Goal: Transaction & Acquisition: Subscribe to service/newsletter

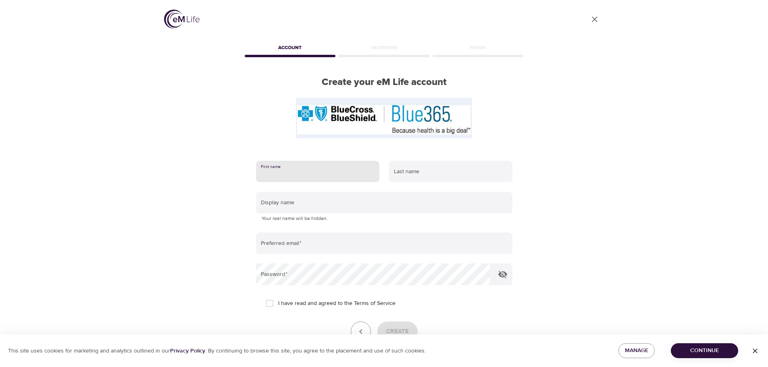
click at [348, 169] on input "text" at bounding box center [317, 172] width 123 height 22
type input "[PERSON_NAME]"
type input "Perwitz"
type input "[EMAIL_ADDRESS][PERSON_NAME][PERSON_NAME][DOMAIN_NAME]"
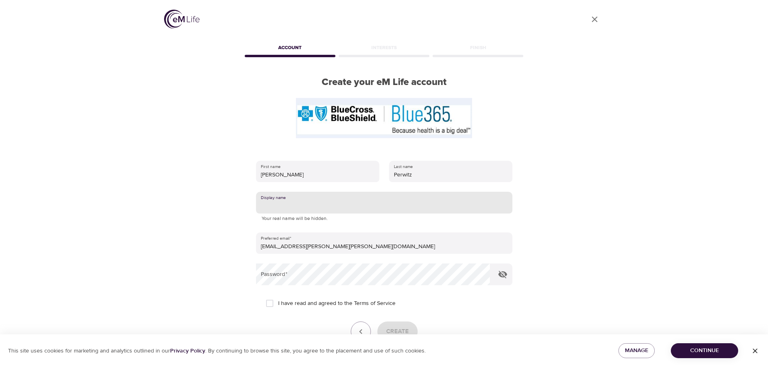
click at [346, 196] on input "text" at bounding box center [384, 203] width 256 height 22
type input "BookNerd0717"
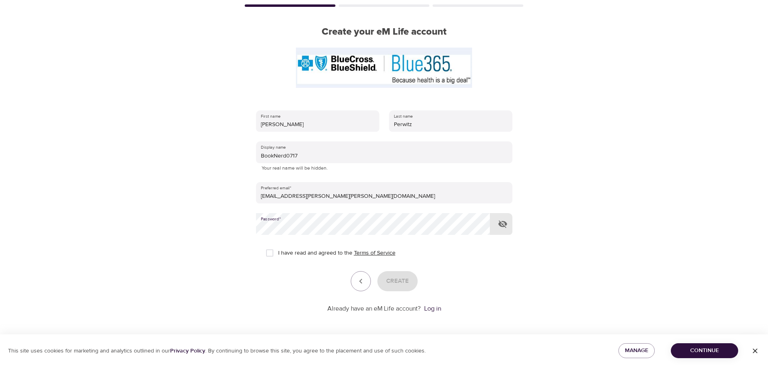
scroll to position [51, 0]
click at [377, 248] on link "Terms of Service" at bounding box center [375, 252] width 42 height 8
click at [271, 253] on input "I have read and agreed to the Terms of Service" at bounding box center [269, 252] width 17 height 17
checkbox input "true"
click at [390, 276] on span "Create" at bounding box center [397, 280] width 23 height 10
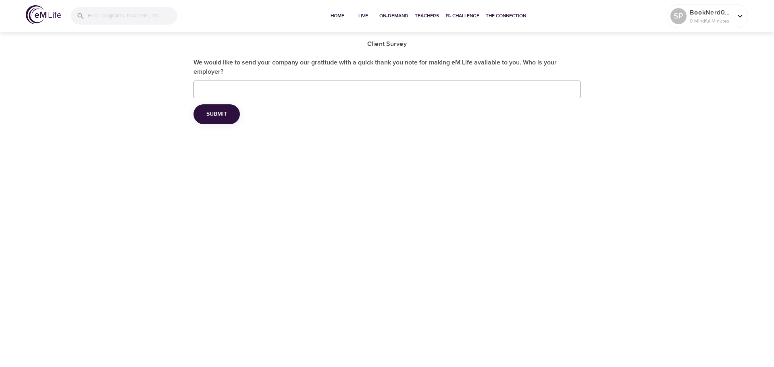
click at [385, 83] on input "We would like to send your company our gratitude with a quick thank you note fo…" at bounding box center [386, 90] width 387 height 18
type input "Housing Visions"
click at [203, 114] on button "Submit" at bounding box center [216, 114] width 46 height 20
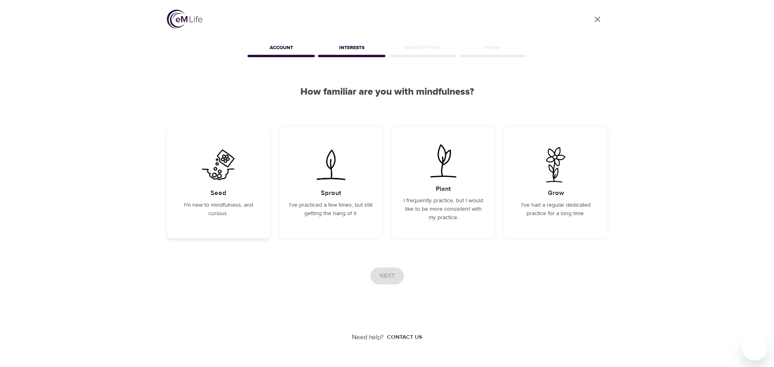
click at [235, 181] on img at bounding box center [218, 164] width 41 height 35
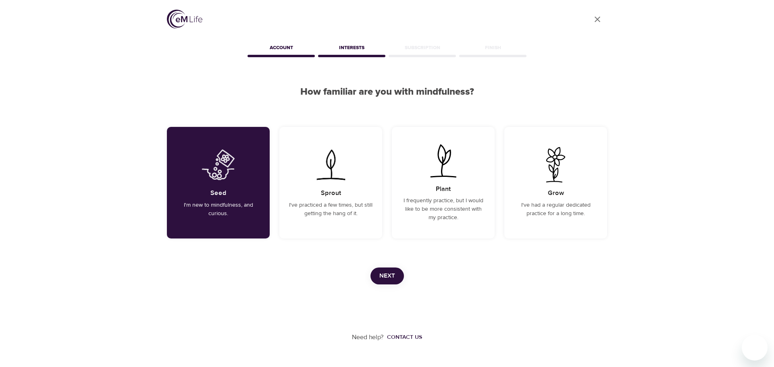
click at [384, 272] on span "Next" at bounding box center [387, 276] width 16 height 10
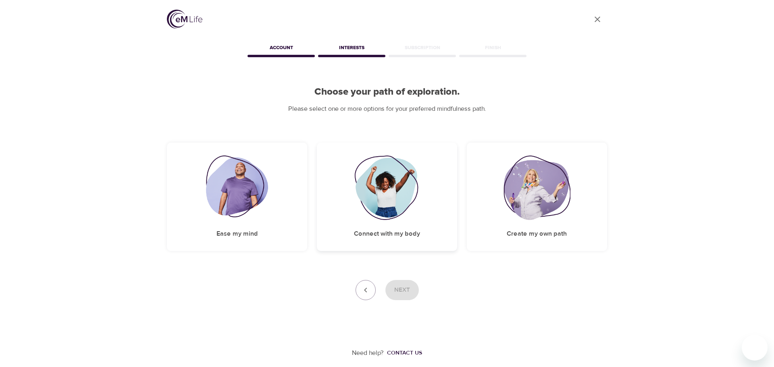
click at [409, 220] on div "Connect with my body" at bounding box center [387, 197] width 140 height 108
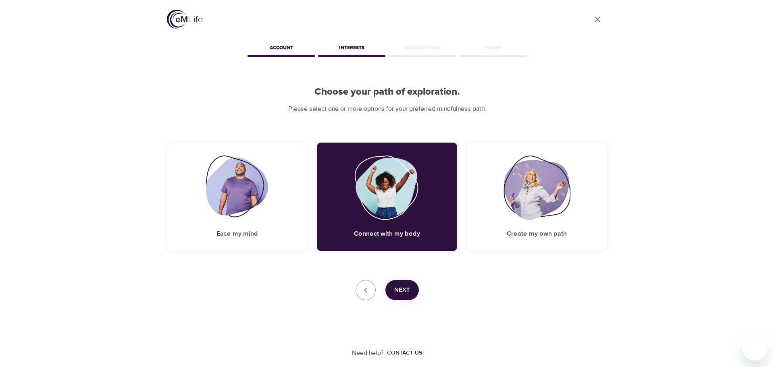
click at [409, 285] on span "Next" at bounding box center [402, 290] width 16 height 10
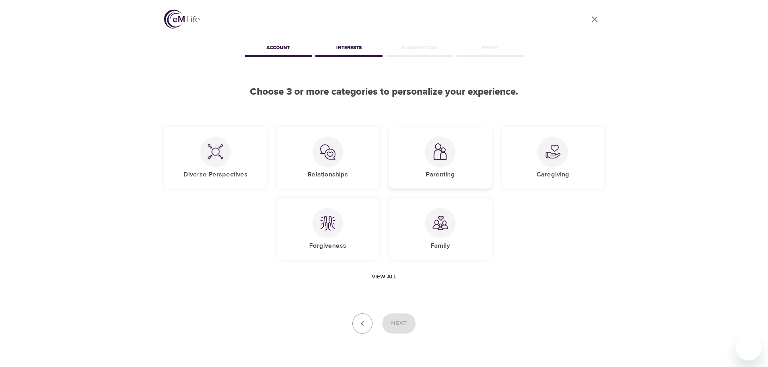
click at [445, 163] on div at bounding box center [440, 152] width 31 height 31
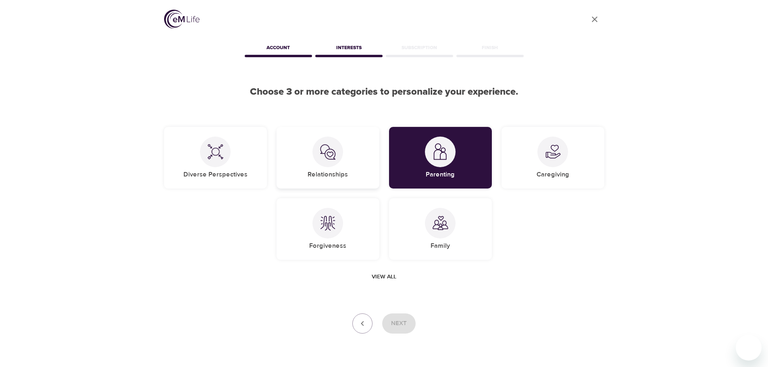
click at [336, 154] on div at bounding box center [327, 152] width 31 height 31
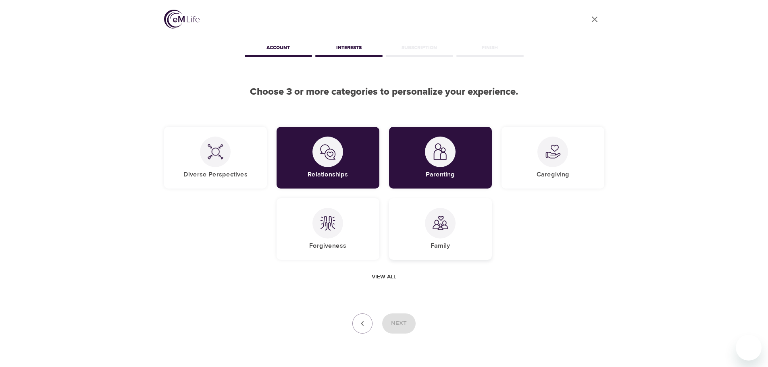
click at [422, 237] on div "Family" at bounding box center [440, 229] width 103 height 62
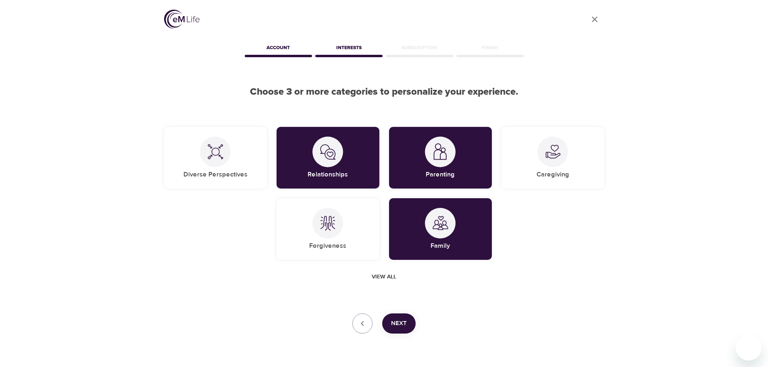
click at [400, 323] on span "Next" at bounding box center [399, 323] width 16 height 10
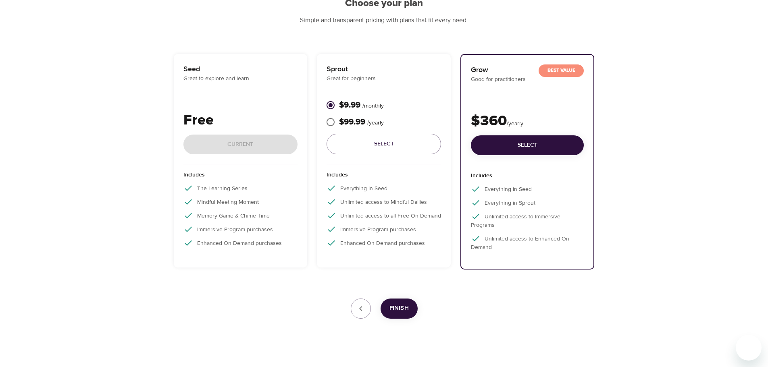
scroll to position [98, 0]
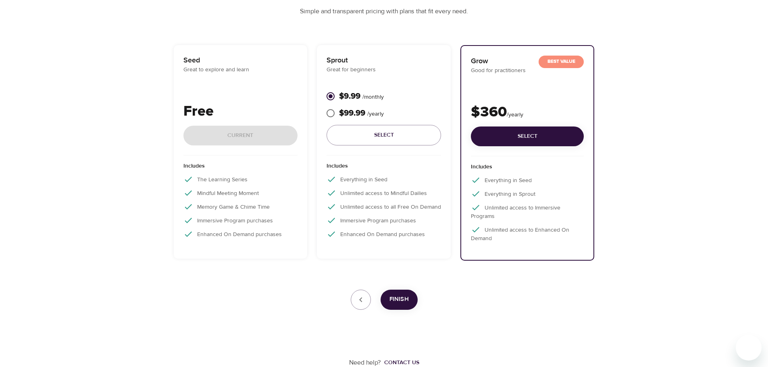
click at [250, 185] on div "Includes The Learning Series Mindful Meeting Moment Memory Game & Chime Time Im…" at bounding box center [240, 203] width 114 height 94
click at [251, 129] on div "Free Current" at bounding box center [240, 128] width 114 height 55
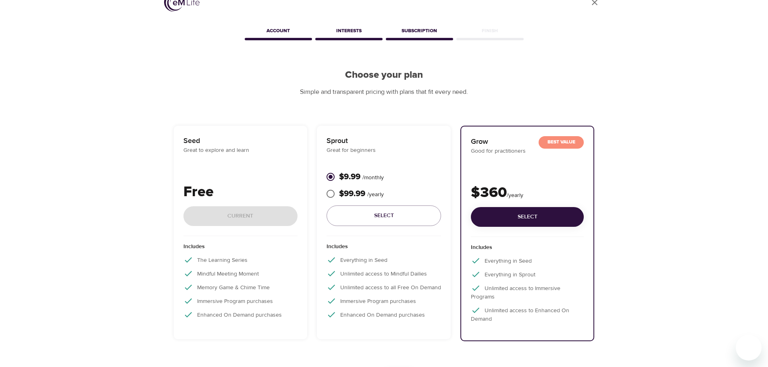
scroll to position [57, 0]
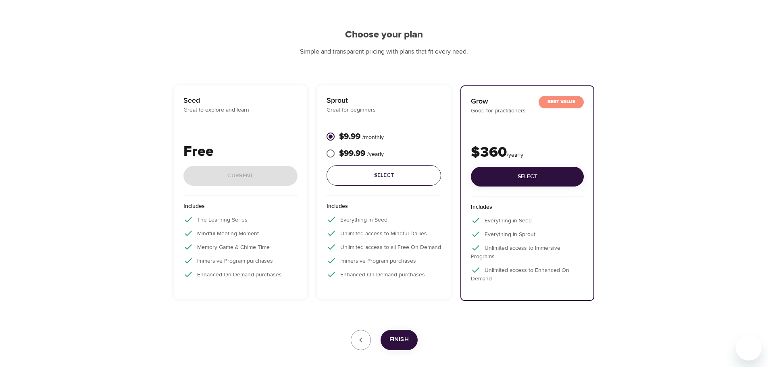
click at [386, 184] on button "Select" at bounding box center [383, 175] width 114 height 21
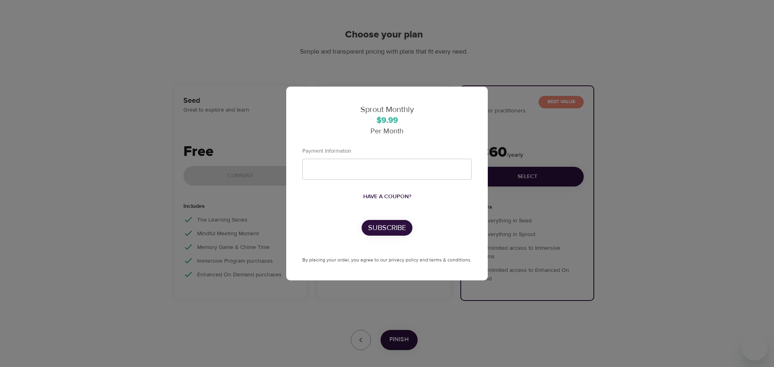
click at [392, 50] on div "Sprout Monthly $9.99 Per Month Payment Information Have a coupon? Subscribe By …" at bounding box center [387, 183] width 774 height 367
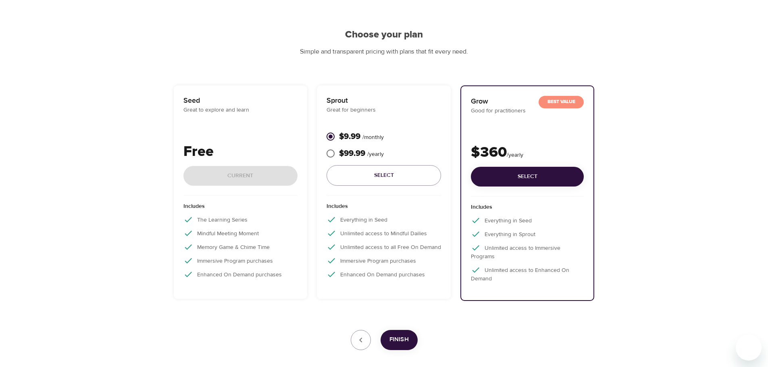
click at [275, 177] on div "Free Current" at bounding box center [240, 168] width 114 height 55
click at [405, 342] on span "Finish" at bounding box center [398, 339] width 19 height 10
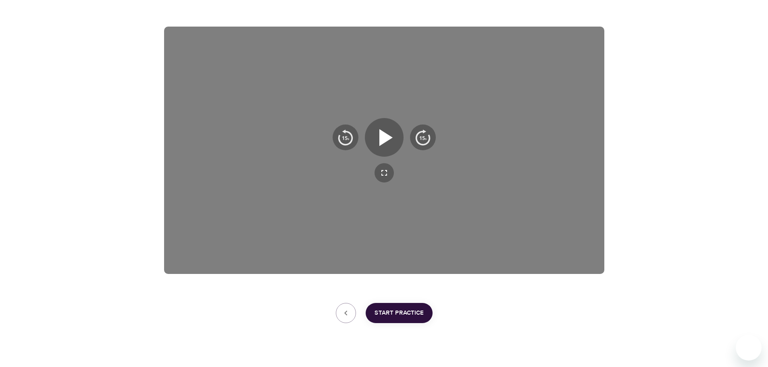
scroll to position [130, 0]
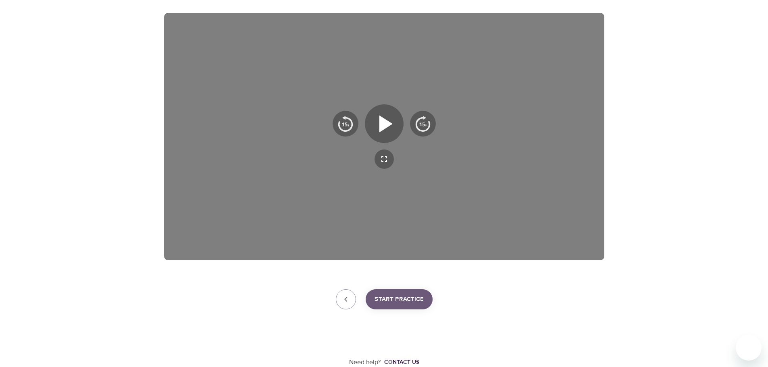
click at [399, 297] on span "Start Practice" at bounding box center [398, 299] width 49 height 10
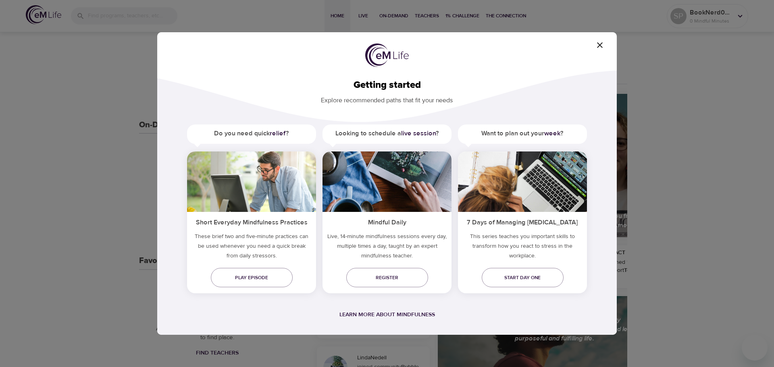
click at [598, 47] on icon "button" at bounding box center [600, 45] width 10 height 10
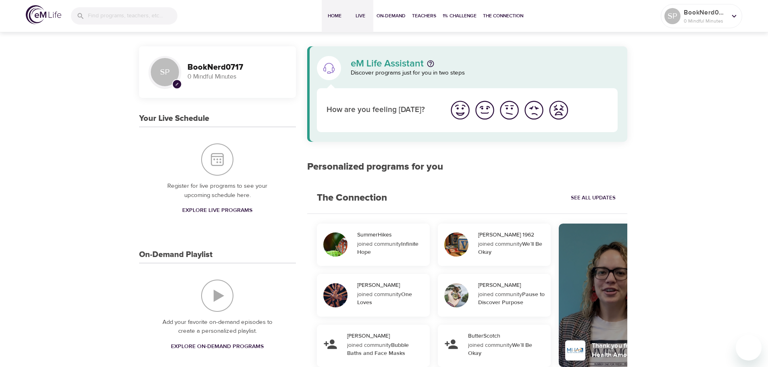
click at [361, 13] on span "Live" at bounding box center [360, 16] width 19 height 8
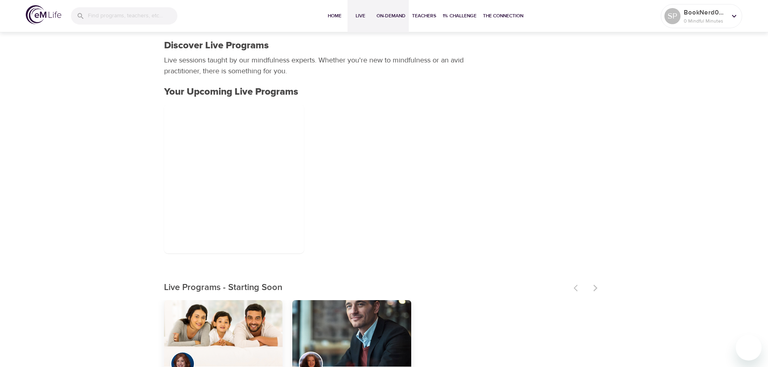
click at [395, 18] on span "On-Demand" at bounding box center [390, 16] width 29 height 8
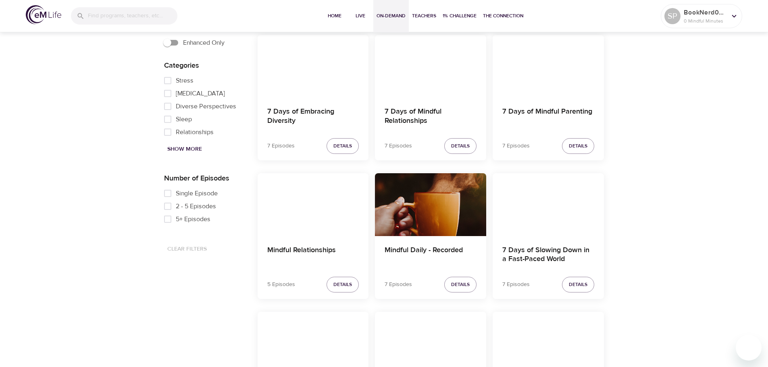
scroll to position [242, 0]
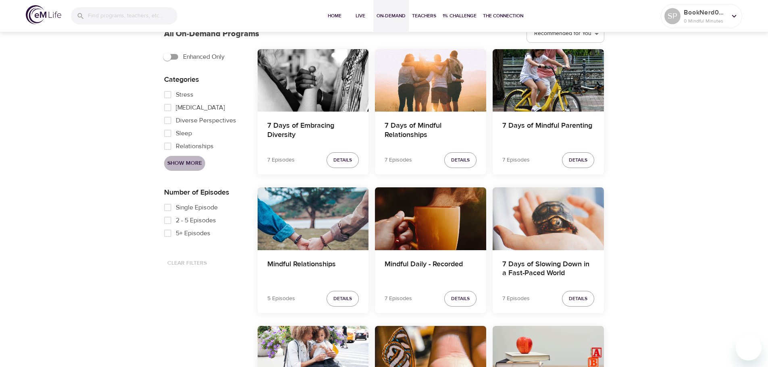
click at [183, 162] on span "Show More" at bounding box center [184, 163] width 35 height 10
click at [169, 141] on input "Weight" at bounding box center [168, 135] width 16 height 13
checkbox input "true"
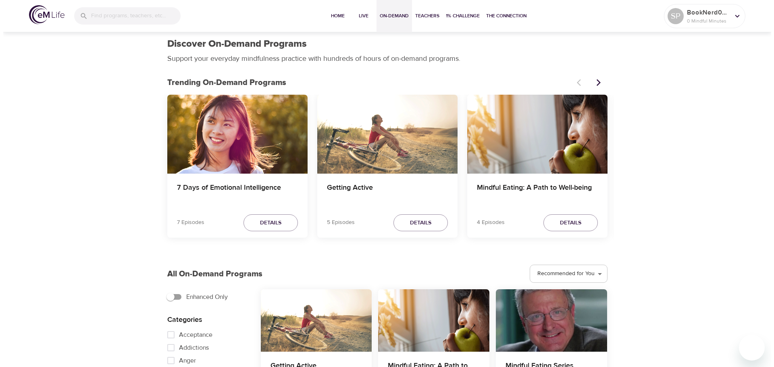
scroll to position [0, 0]
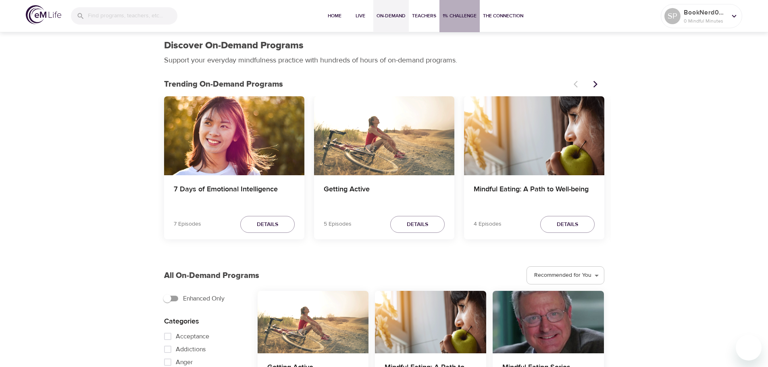
click at [462, 15] on span "1% Challenge" at bounding box center [459, 16] width 34 height 8
